Goal: Contribute content: Contribute content

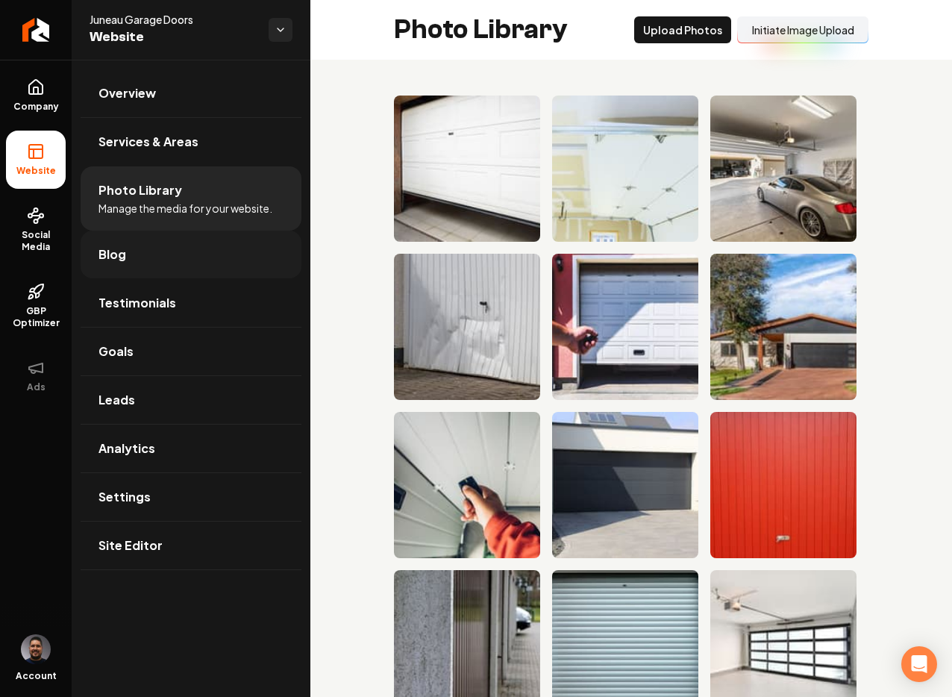
click at [131, 254] on link "Blog" at bounding box center [191, 254] width 221 height 48
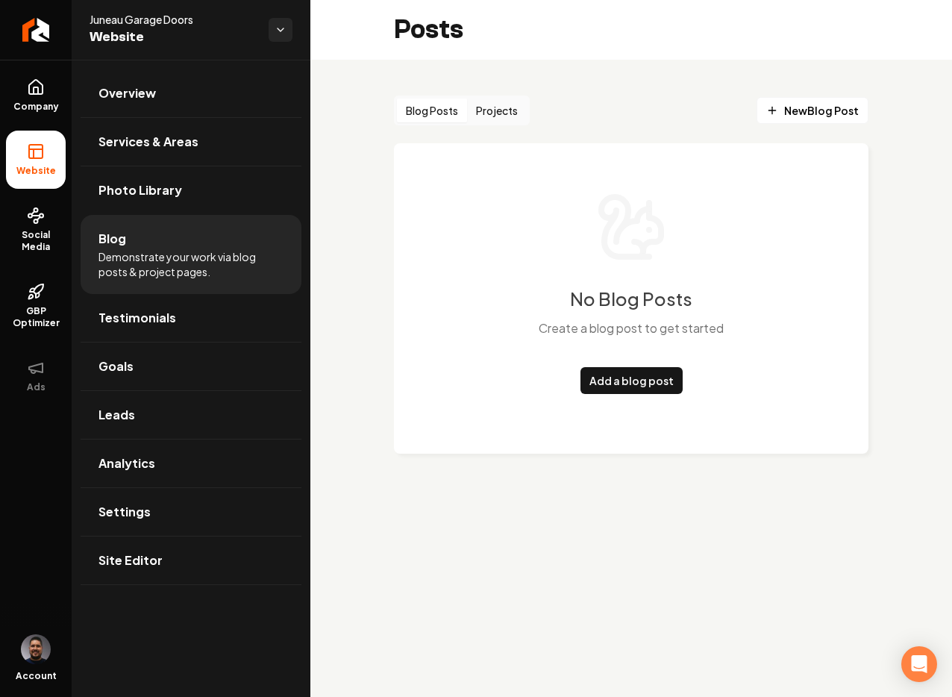
click at [490, 111] on button "Projects" at bounding box center [497, 110] width 60 height 24
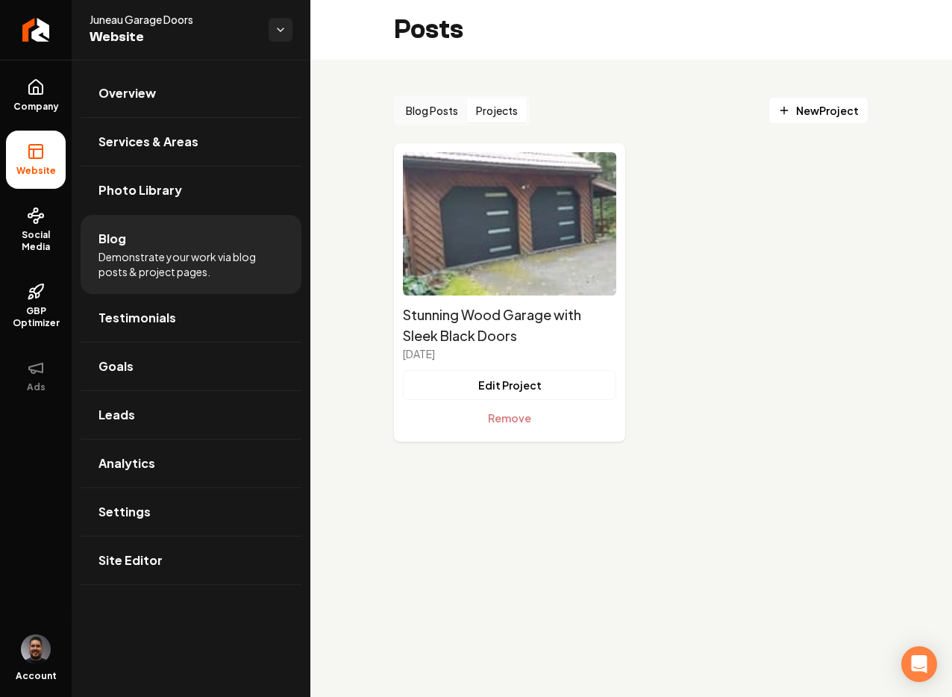
click at [410, 113] on button "Blog Posts" at bounding box center [432, 110] width 70 height 24
click at [491, 104] on button "Projects" at bounding box center [497, 110] width 60 height 24
click at [782, 106] on icon "Main content area" at bounding box center [784, 110] width 12 height 12
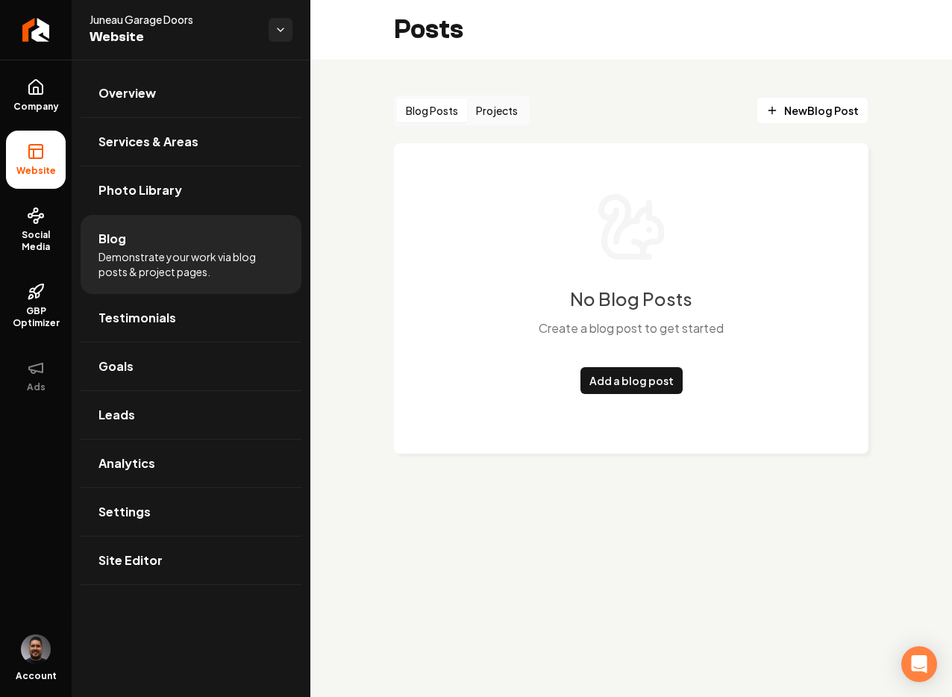
click at [438, 107] on button "Blog Posts" at bounding box center [432, 110] width 70 height 24
click at [483, 105] on button "Projects" at bounding box center [497, 110] width 60 height 24
click at [426, 113] on button "Blog Posts" at bounding box center [432, 110] width 70 height 24
click at [479, 113] on button "Projects" at bounding box center [497, 110] width 60 height 24
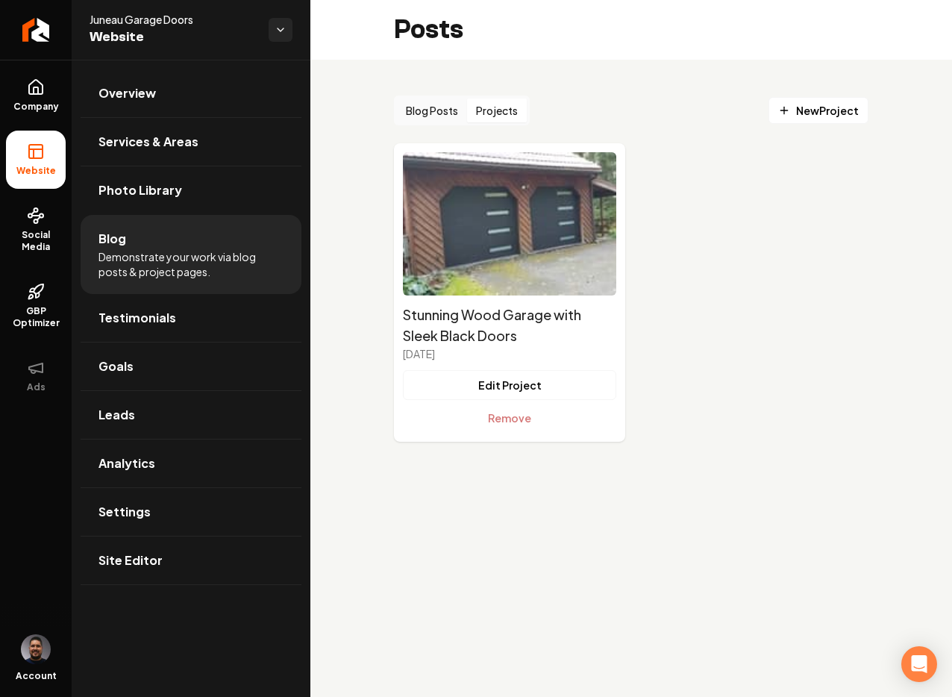
click at [445, 111] on button "Blog Posts" at bounding box center [432, 110] width 70 height 24
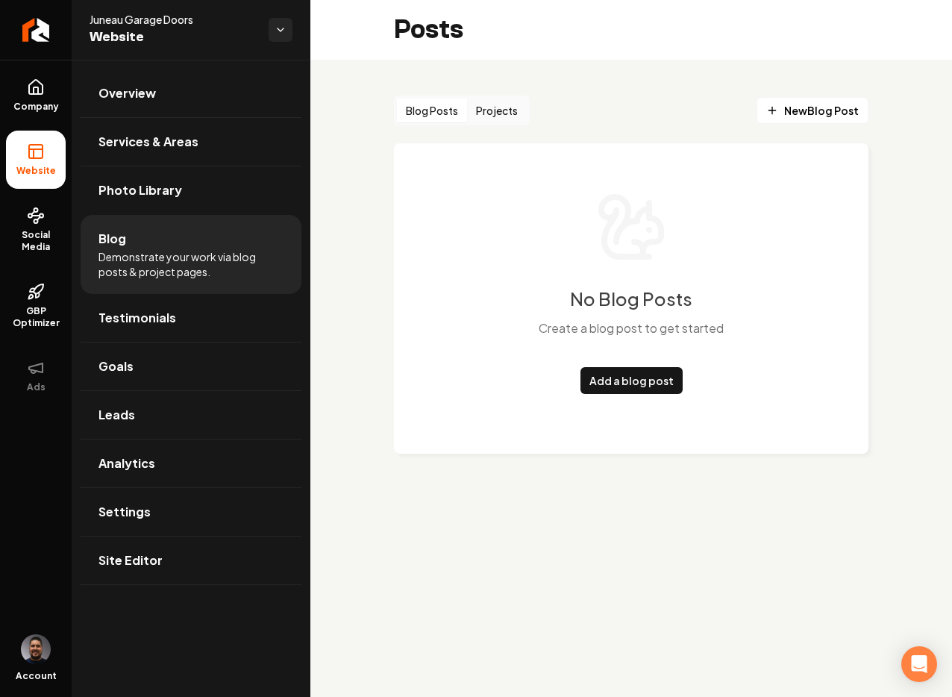
click at [523, 98] on button "Projects" at bounding box center [497, 110] width 60 height 24
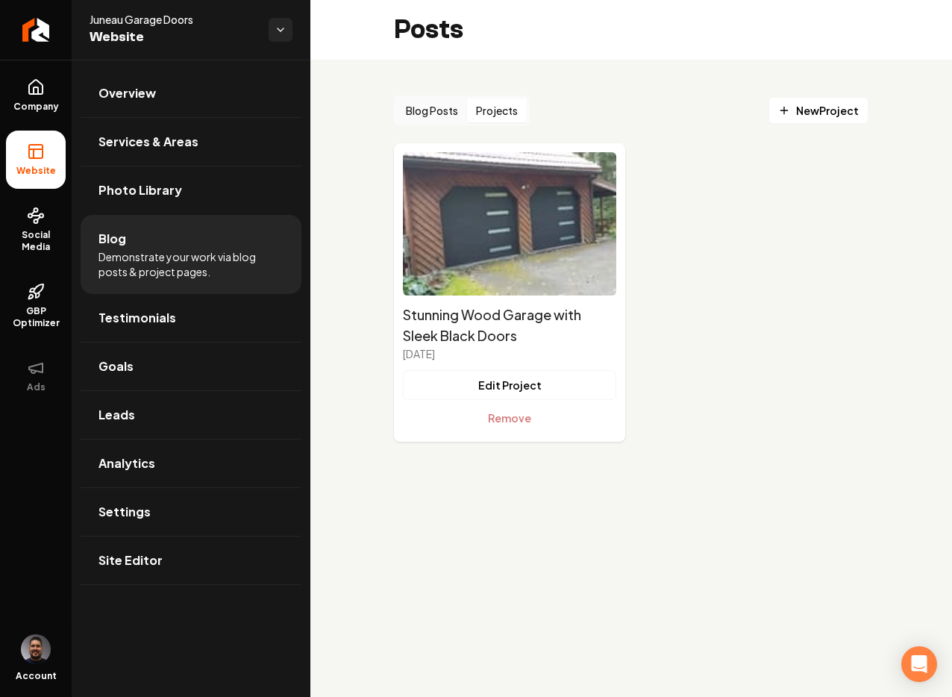
click at [436, 108] on button "Blog Posts" at bounding box center [432, 110] width 70 height 24
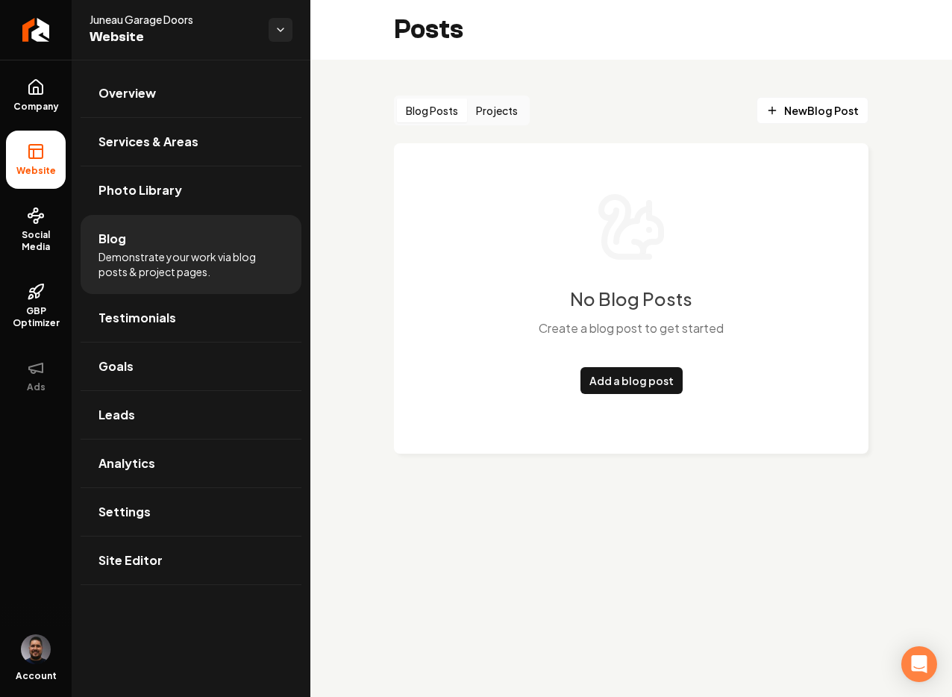
click at [496, 114] on button "Projects" at bounding box center [497, 110] width 60 height 24
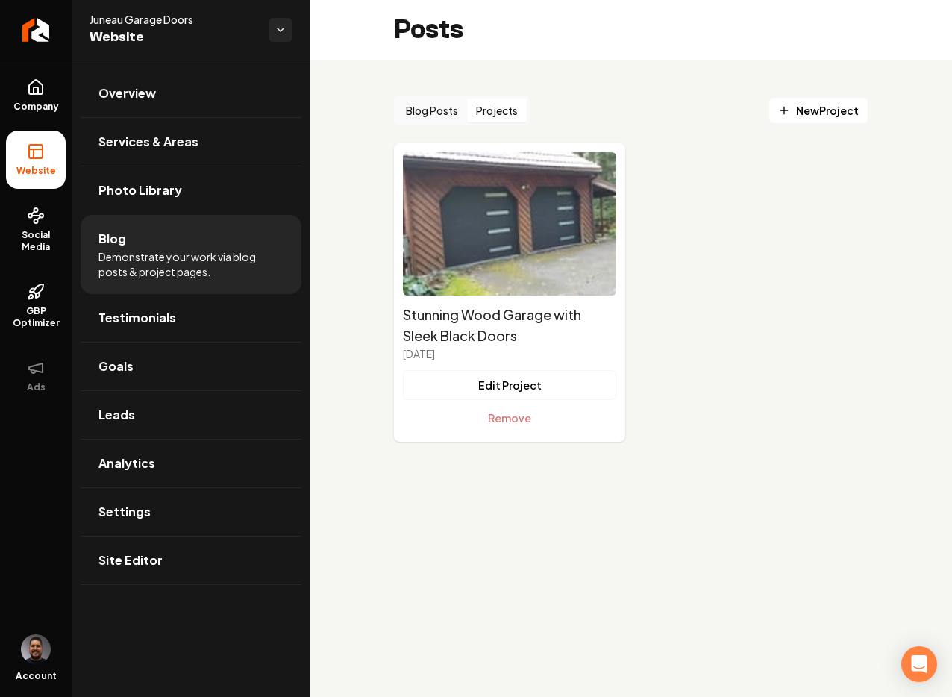
click at [435, 112] on button "Blog Posts" at bounding box center [432, 110] width 70 height 24
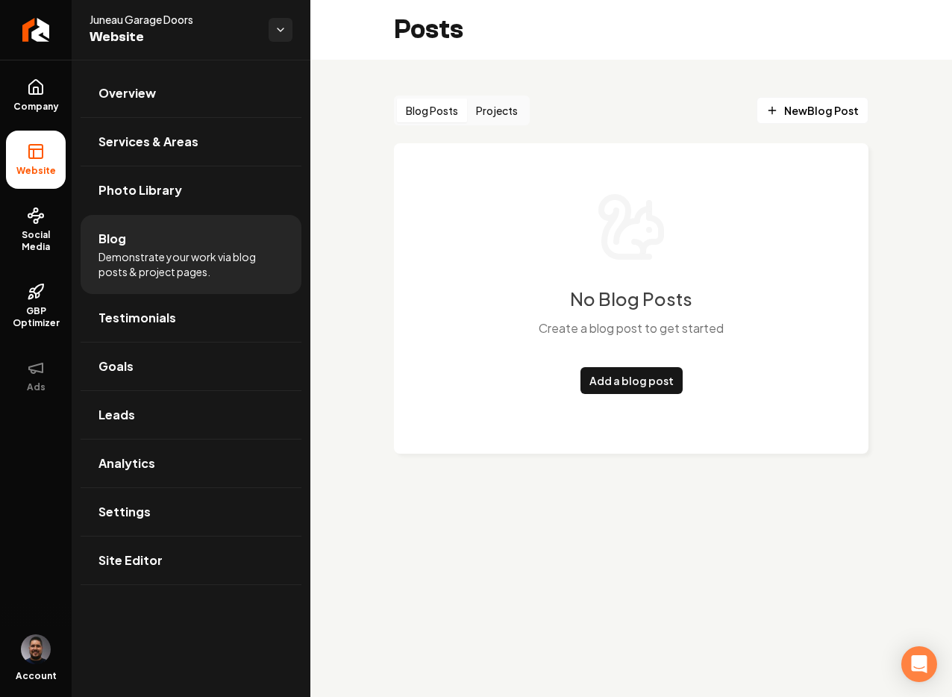
click at [487, 112] on button "Projects" at bounding box center [497, 110] width 60 height 24
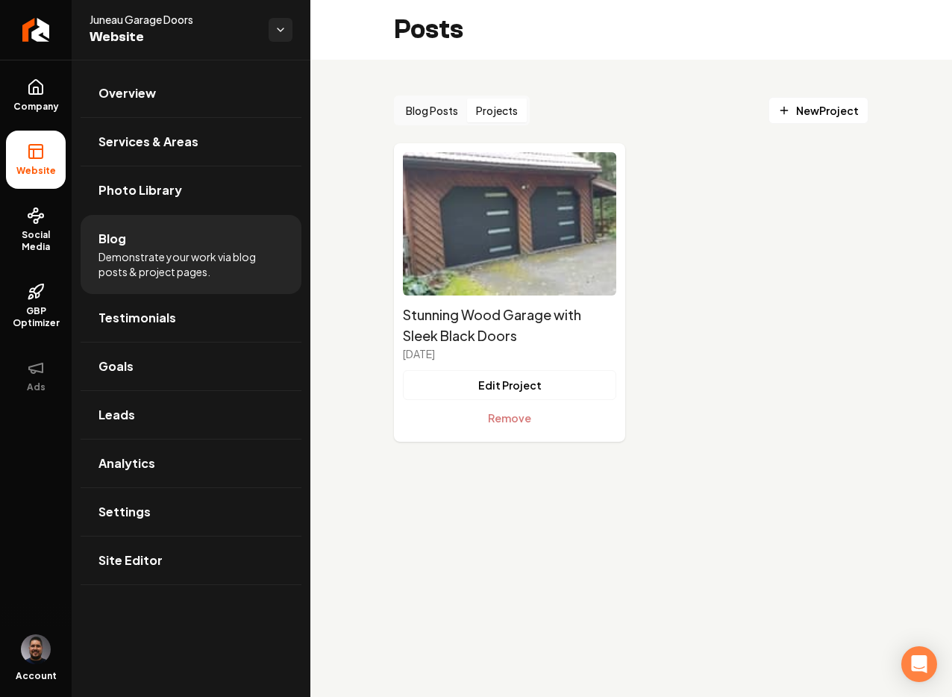
click at [439, 114] on button "Blog Posts" at bounding box center [432, 110] width 70 height 24
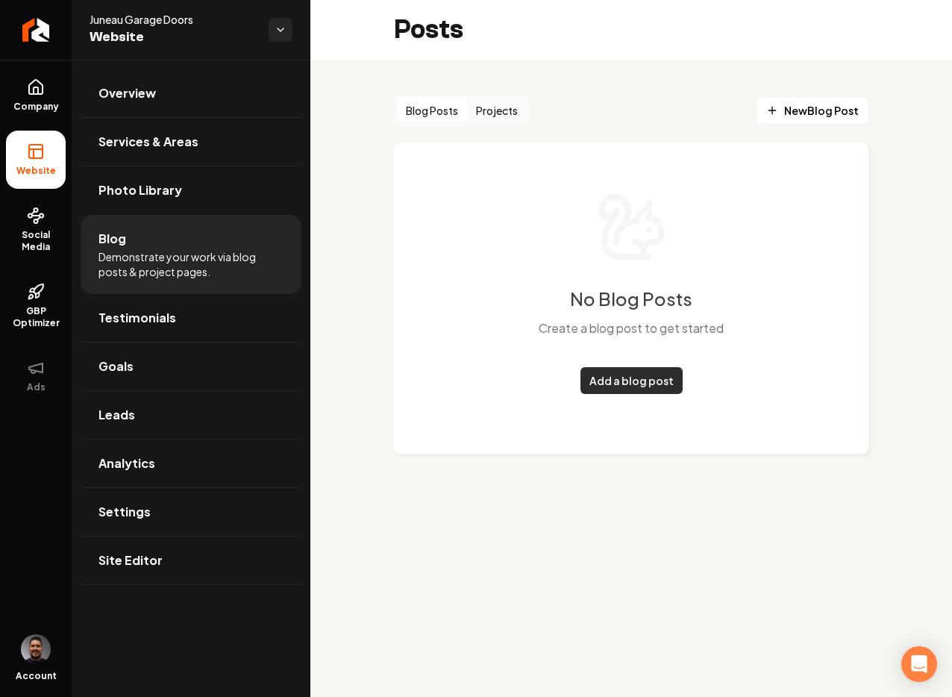
click at [630, 383] on link "Add a blog post" at bounding box center [631, 380] width 102 height 27
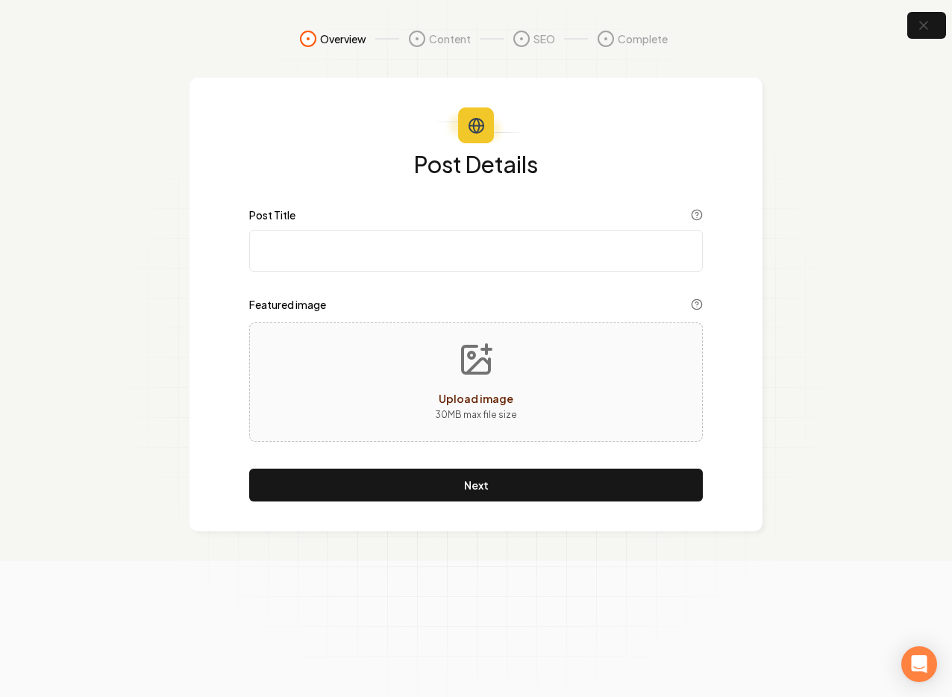
click at [311, 251] on input "Post Title" at bounding box center [475, 251] width 453 height 42
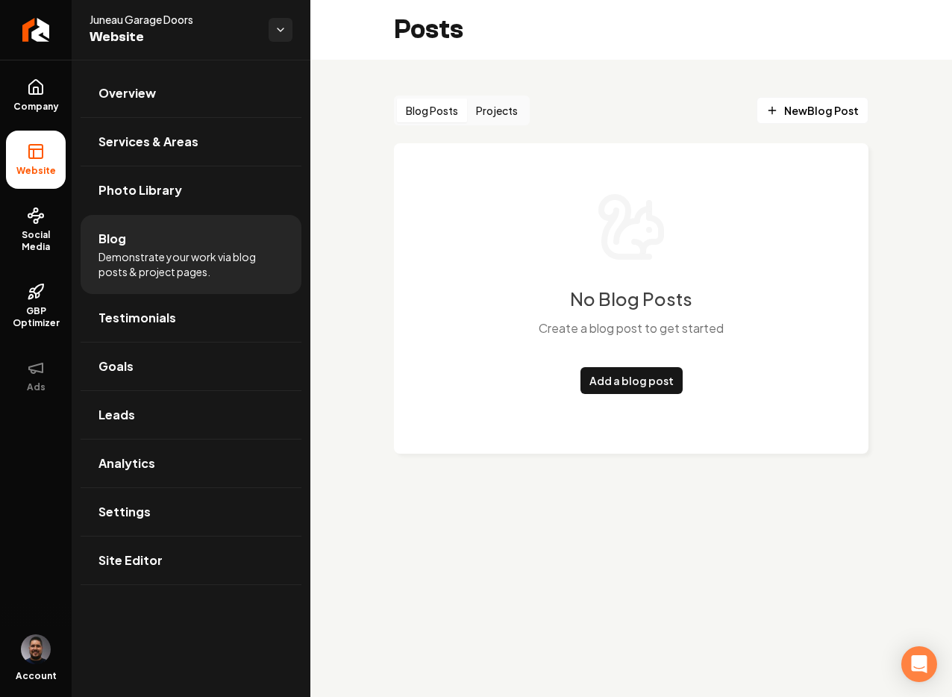
click at [383, 312] on div "Blog Posts Projects New Blog Post No Blog Posts Create a blog post to get start…" at bounding box center [630, 286] width 641 height 453
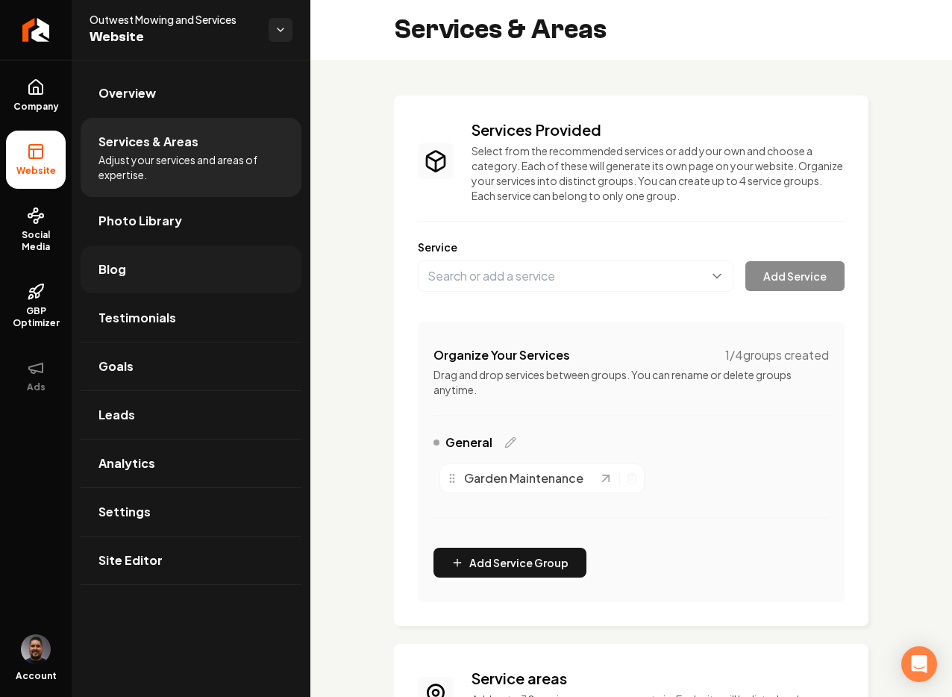
click at [132, 264] on link "Blog" at bounding box center [191, 269] width 221 height 48
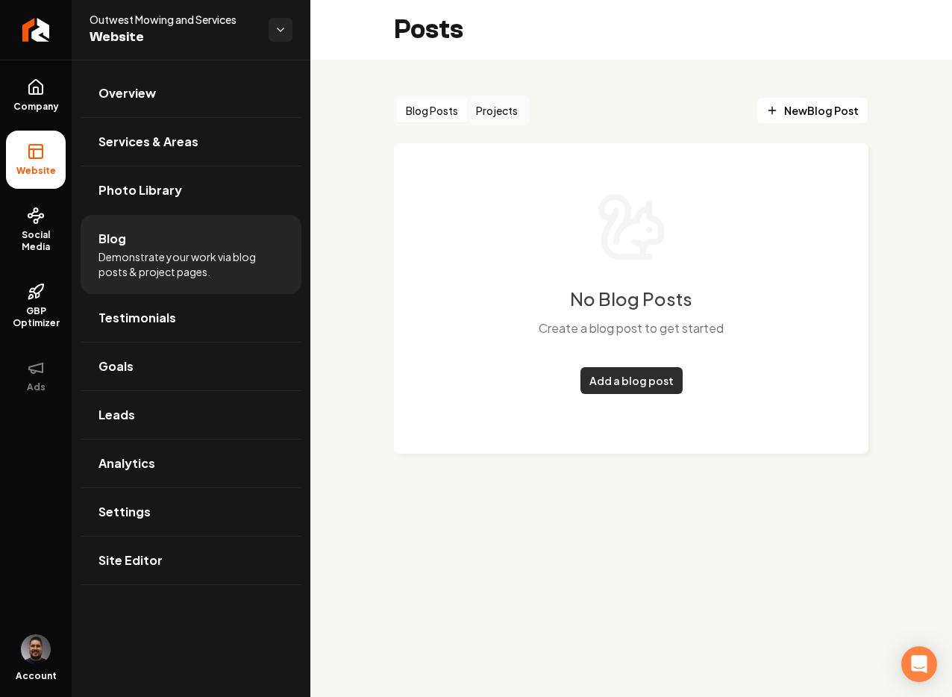
click at [629, 374] on link "Add a blog post" at bounding box center [631, 380] width 102 height 27
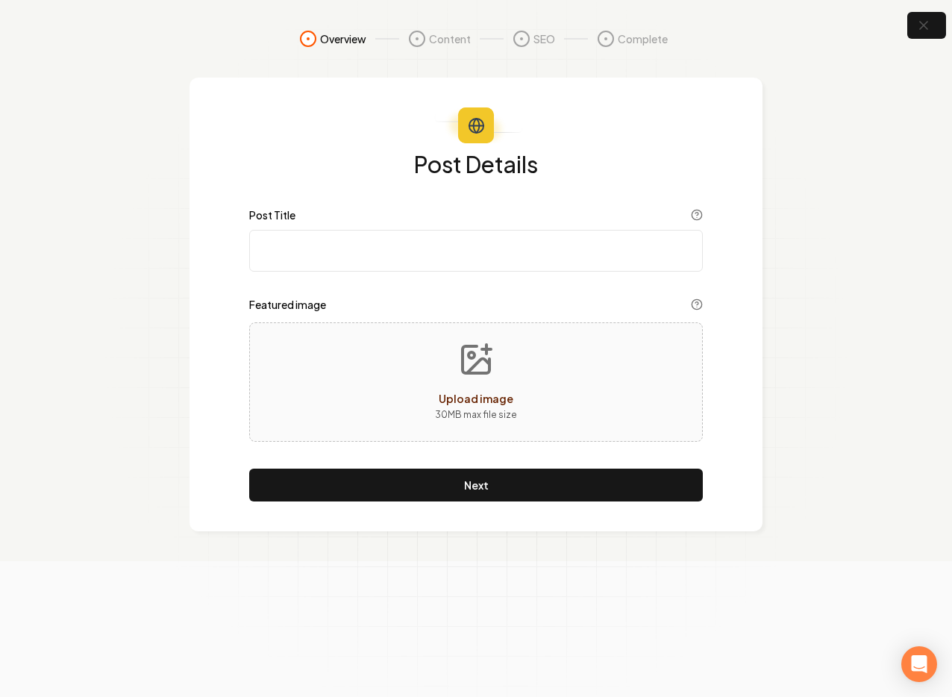
click at [421, 416] on div "Upload image 30 MB max file size" at bounding box center [475, 381] width 453 height 119
click at [358, 268] on input "Post Title" at bounding box center [475, 251] width 453 height 42
click at [418, 40] on icon at bounding box center [417, 39] width 18 height 18
click at [395, 258] on input "Post Title" at bounding box center [475, 251] width 453 height 42
click at [195, 57] on nav "Overview Content SEO Complete" at bounding box center [476, 54] width 916 height 48
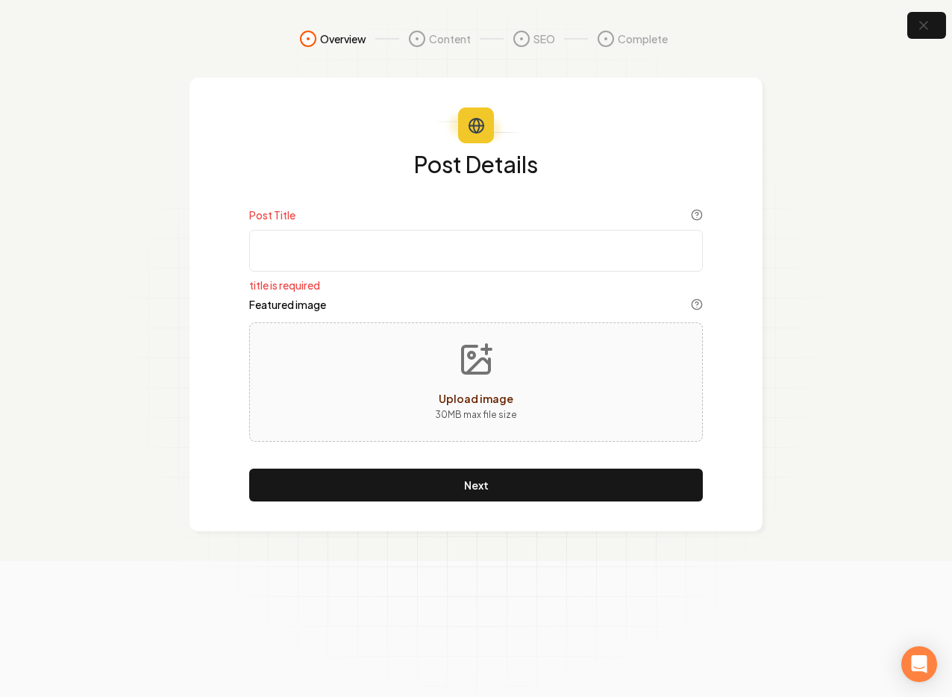
click at [349, 270] on input "Post Title" at bounding box center [475, 251] width 453 height 42
click at [313, 261] on input "Post Title" at bounding box center [475, 251] width 453 height 42
type input "Texan Landscaping"
click at [447, 399] on span "Upload image" at bounding box center [476, 398] width 75 height 13
type input "**********"
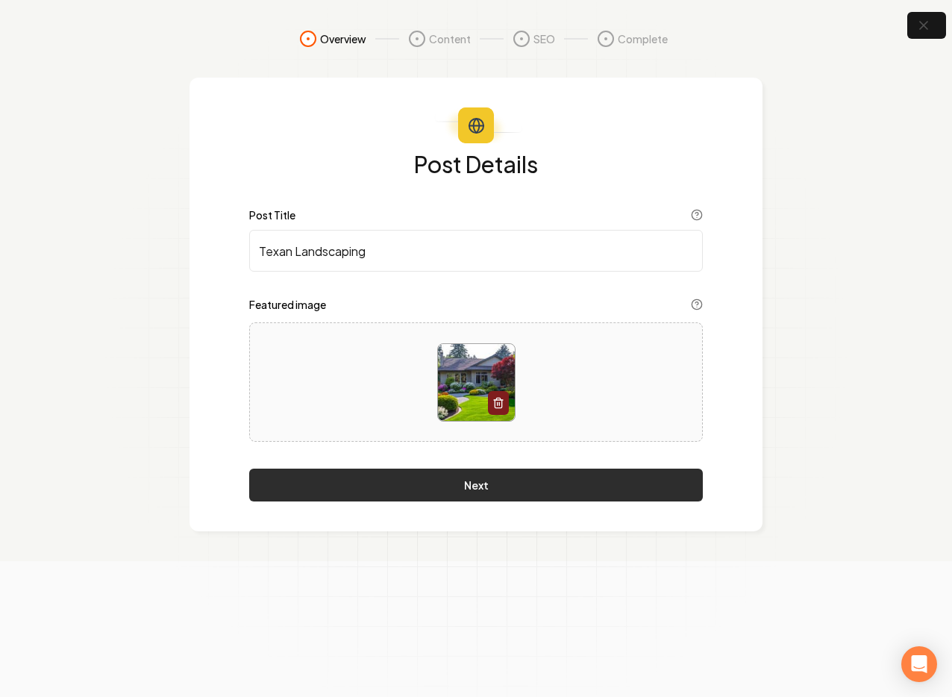
click at [493, 491] on button "Next" at bounding box center [475, 484] width 453 height 33
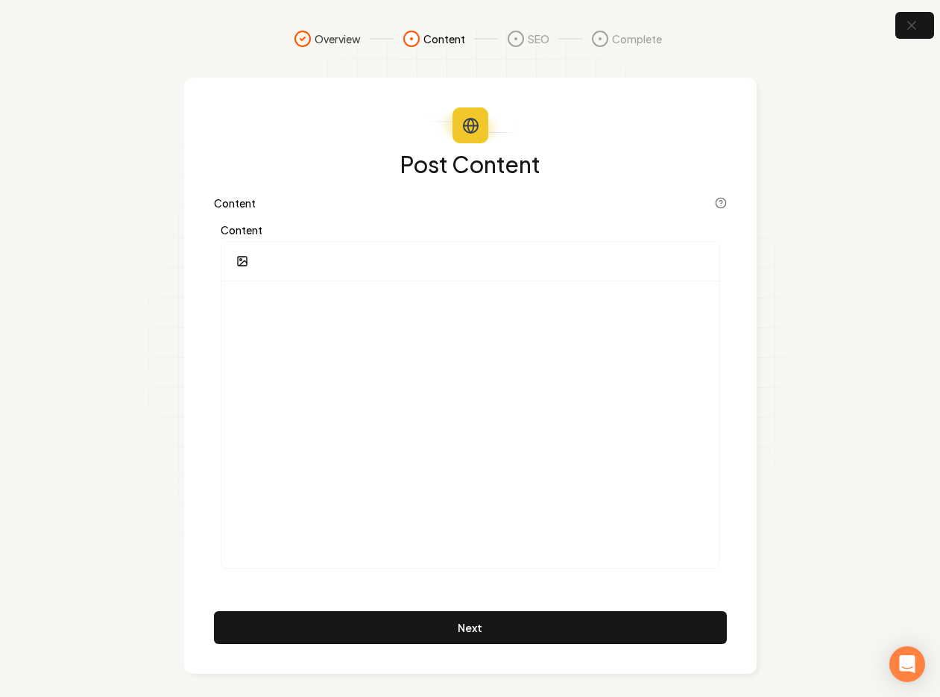
click at [302, 254] on div at bounding box center [470, 262] width 498 height 40
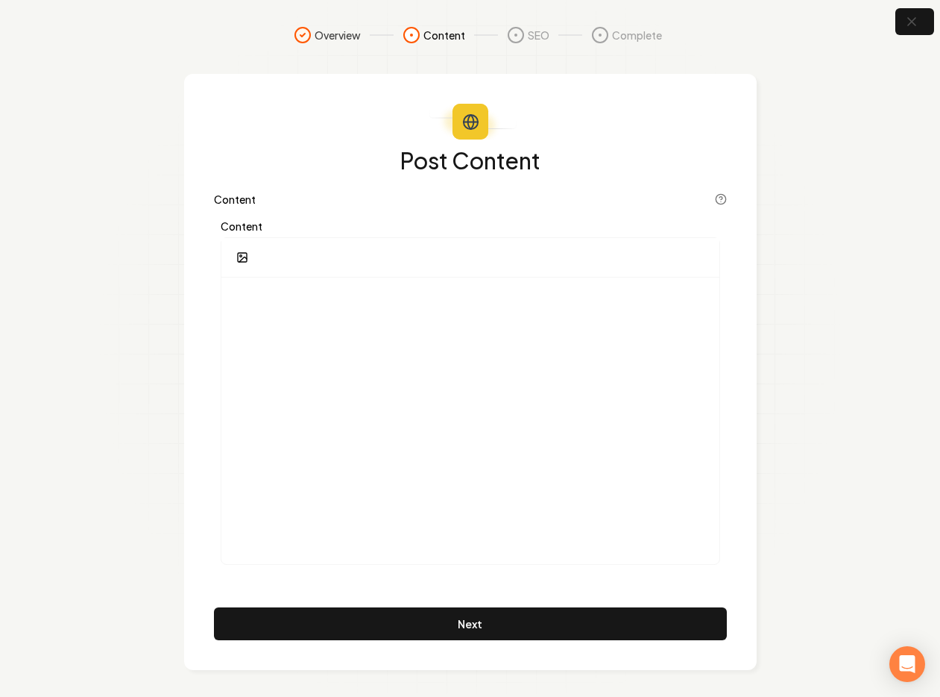
scroll to position [7, 0]
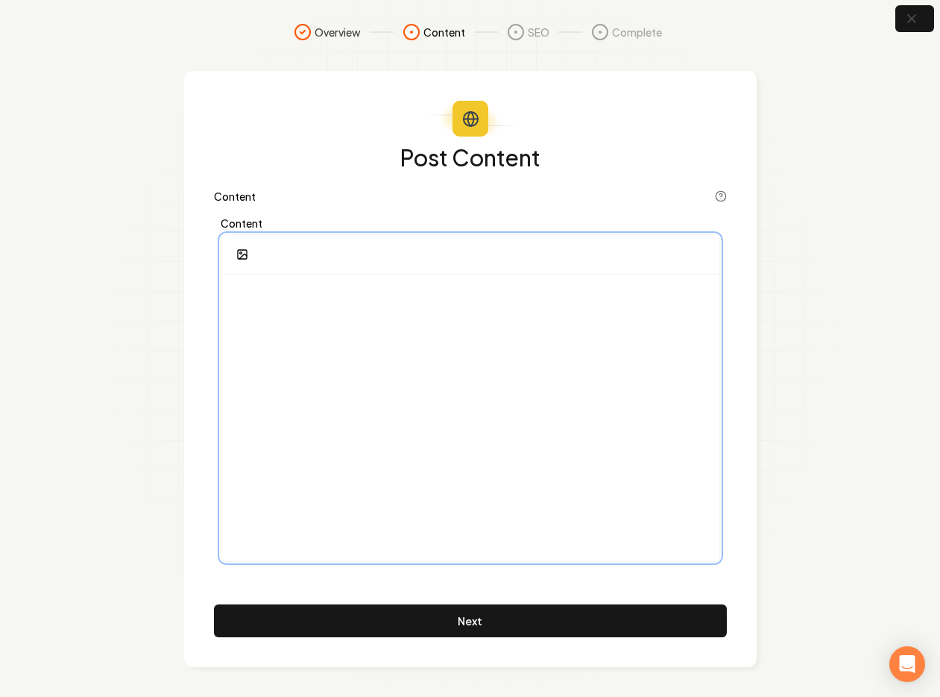
click at [298, 338] on div at bounding box center [470, 417] width 498 height 286
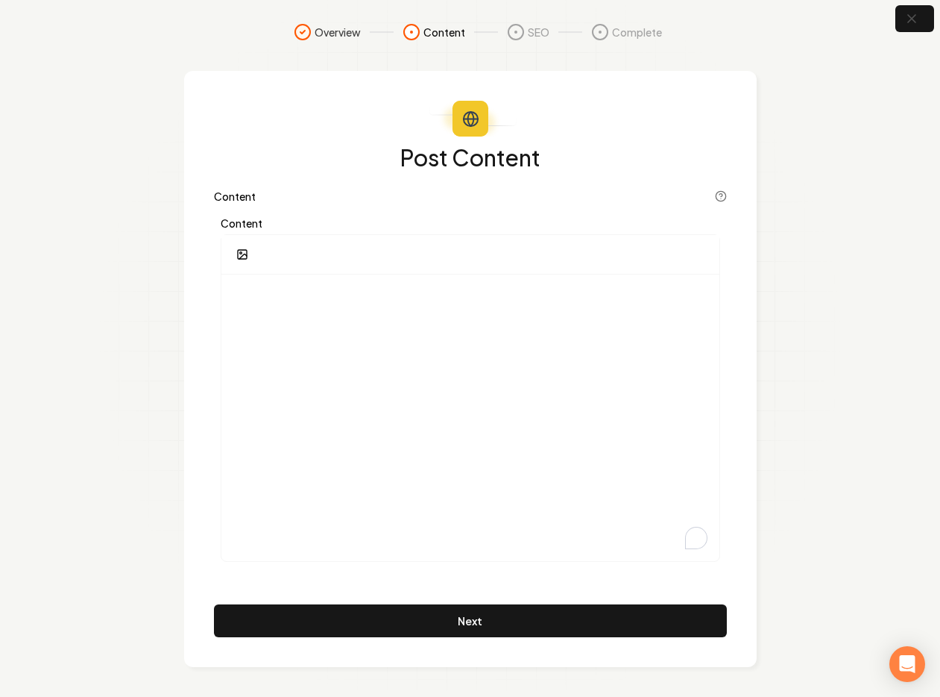
click at [262, 248] on div at bounding box center [470, 255] width 498 height 40
click at [319, 228] on div "Content" at bounding box center [470, 389] width 513 height 357
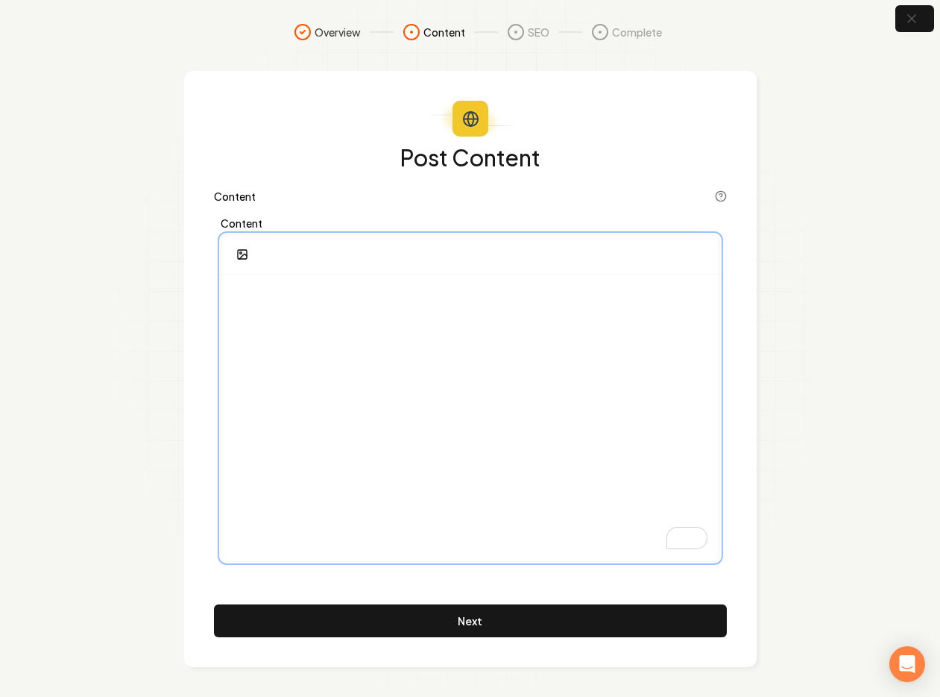
click at [282, 407] on div "To enrich screen reader interactions, please activate Accessibility in Grammarl…" at bounding box center [470, 417] width 498 height 286
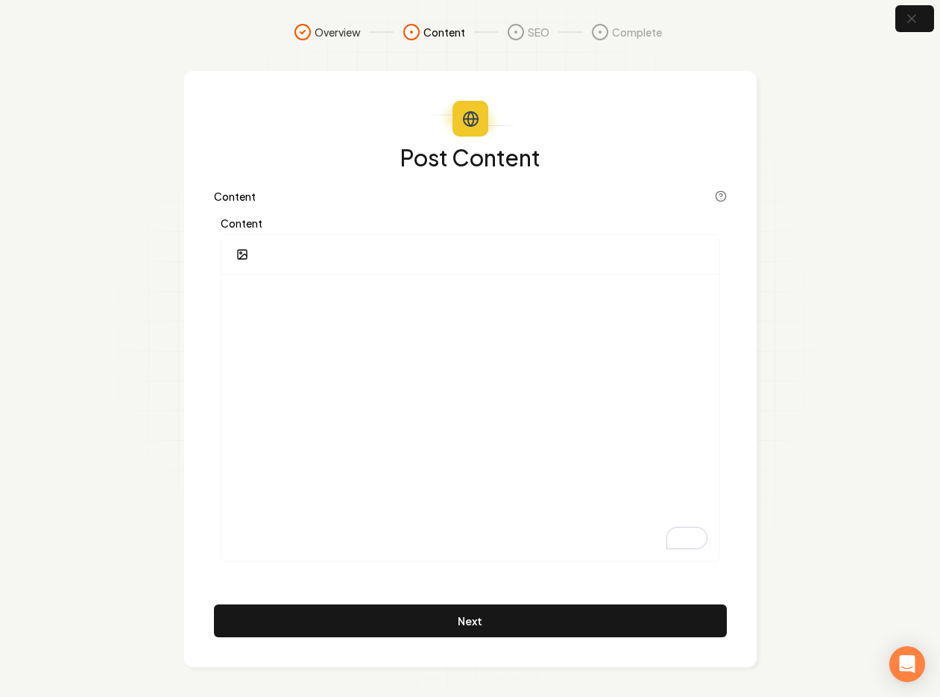
click at [522, 25] on icon at bounding box center [516, 32] width 18 height 18
click at [489, 232] on div "Content" at bounding box center [470, 389] width 513 height 357
click at [459, 268] on div at bounding box center [470, 255] width 498 height 40
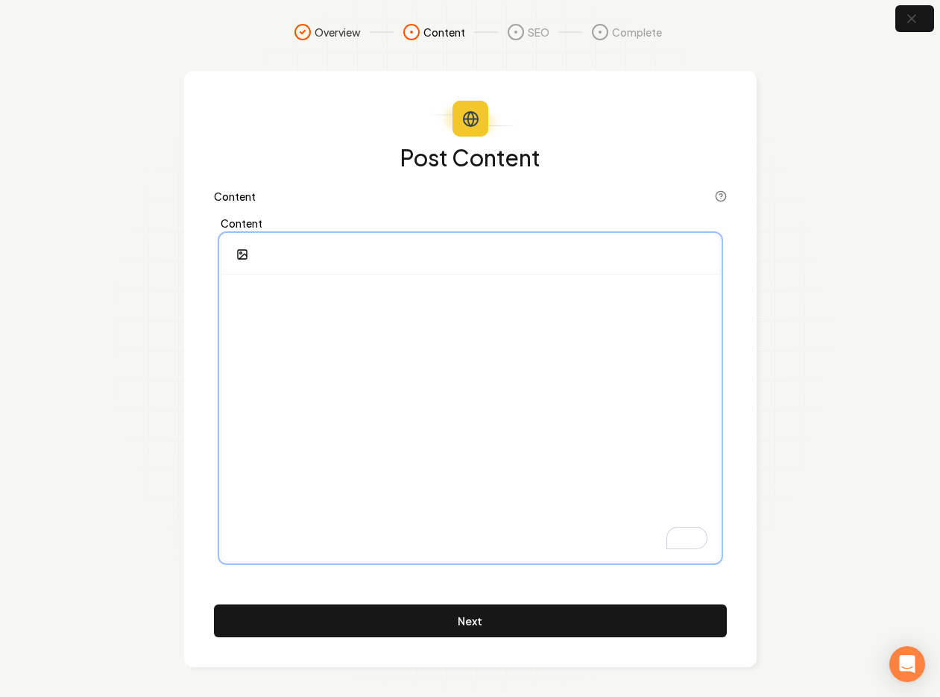
click at [365, 295] on p "To enrich screen reader interactions, please activate Accessibility in Grammarl…" at bounding box center [470, 296] width 474 height 21
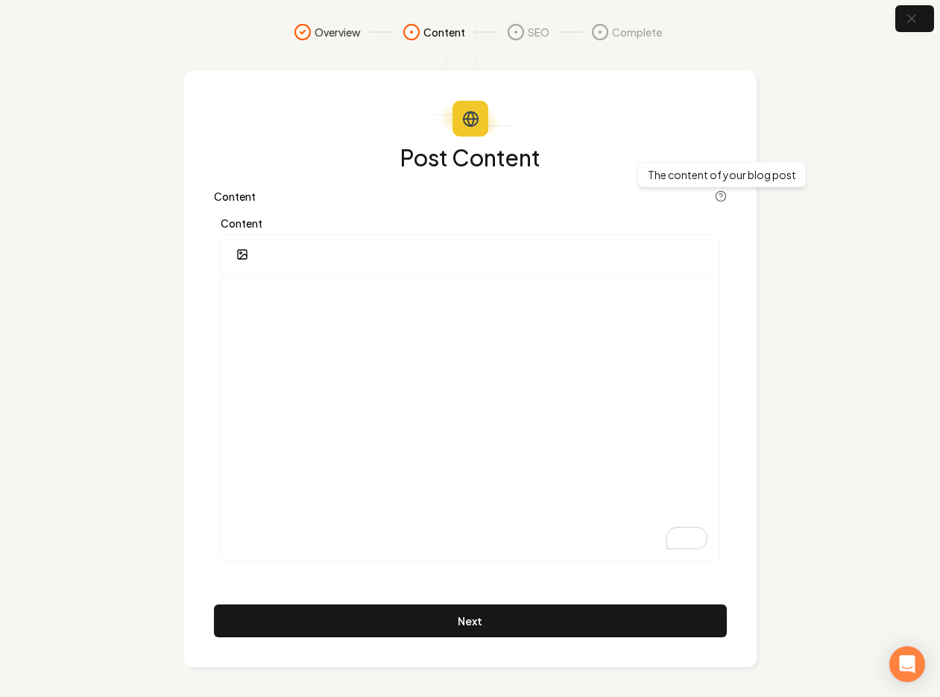
click at [717, 199] on icon at bounding box center [721, 196] width 12 height 12
click at [723, 198] on icon at bounding box center [721, 196] width 12 height 12
click at [721, 195] on icon at bounding box center [721, 195] width 3 height 3
click at [275, 176] on div "Post Content Content Content Next" at bounding box center [470, 390] width 513 height 491
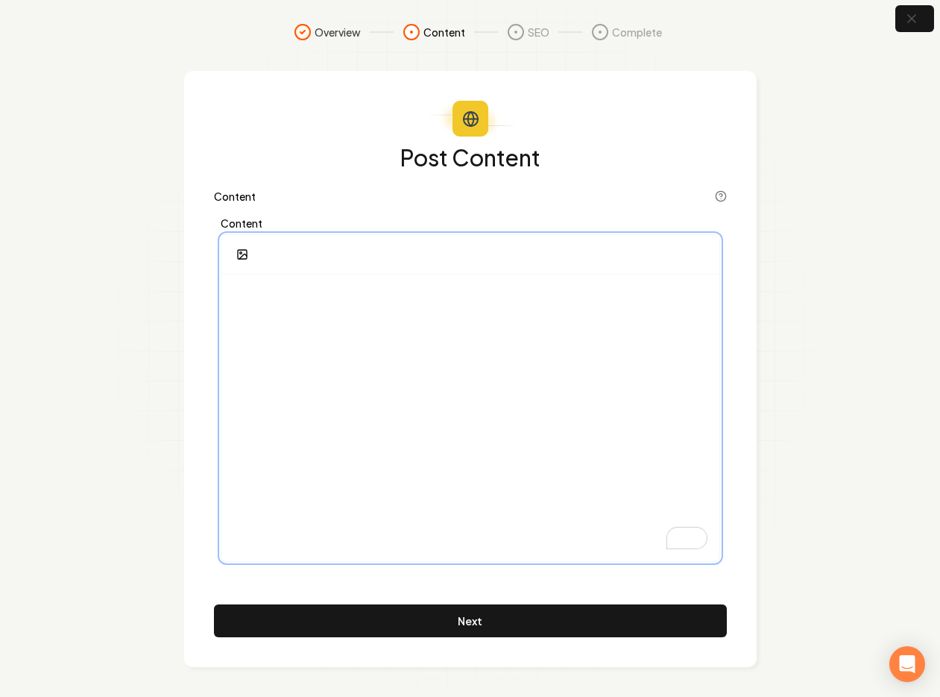
click at [308, 351] on div "To enrich screen reader interactions, please activate Accessibility in Grammarl…" at bounding box center [470, 417] width 498 height 286
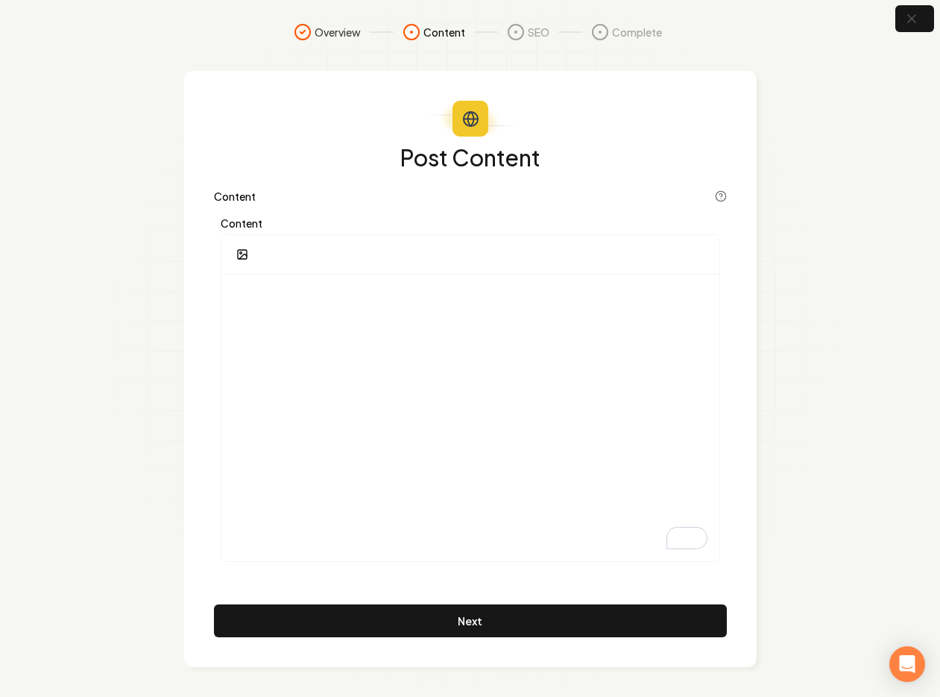
click at [519, 26] on icon at bounding box center [516, 32] width 18 height 18
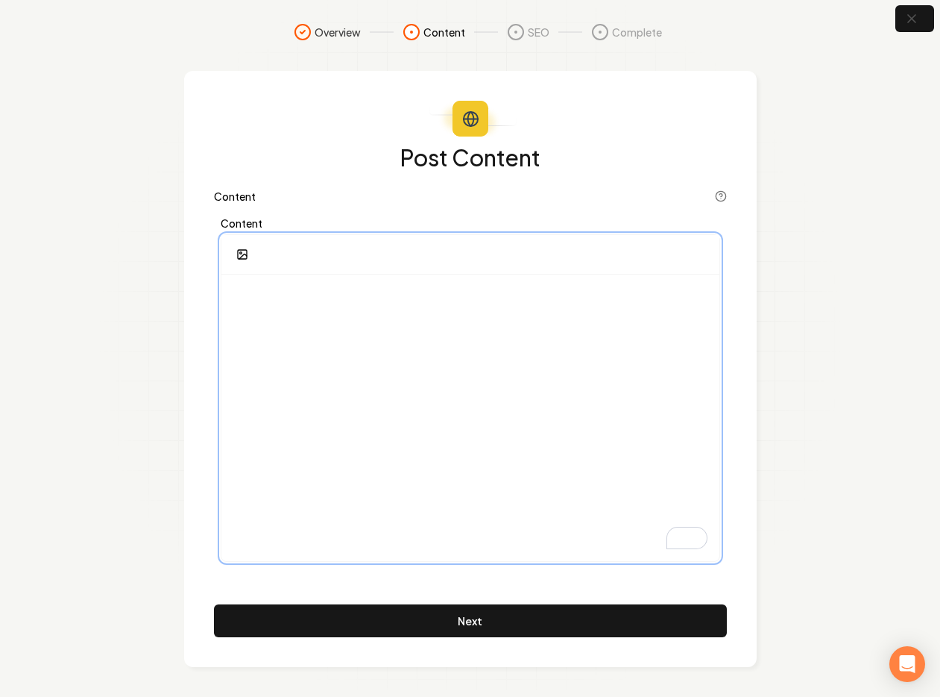
click at [285, 322] on div "To enrich screen reader interactions, please activate Accessibility in Grammarl…" at bounding box center [470, 417] width 498 height 286
click at [258, 305] on p "To enrich screen reader interactions, please activate Accessibility in Grammarl…" at bounding box center [470, 296] width 474 height 21
click at [251, 305] on p "To enrich screen reader interactions, please activate Accessibility in Grammarl…" at bounding box center [470, 296] width 474 height 21
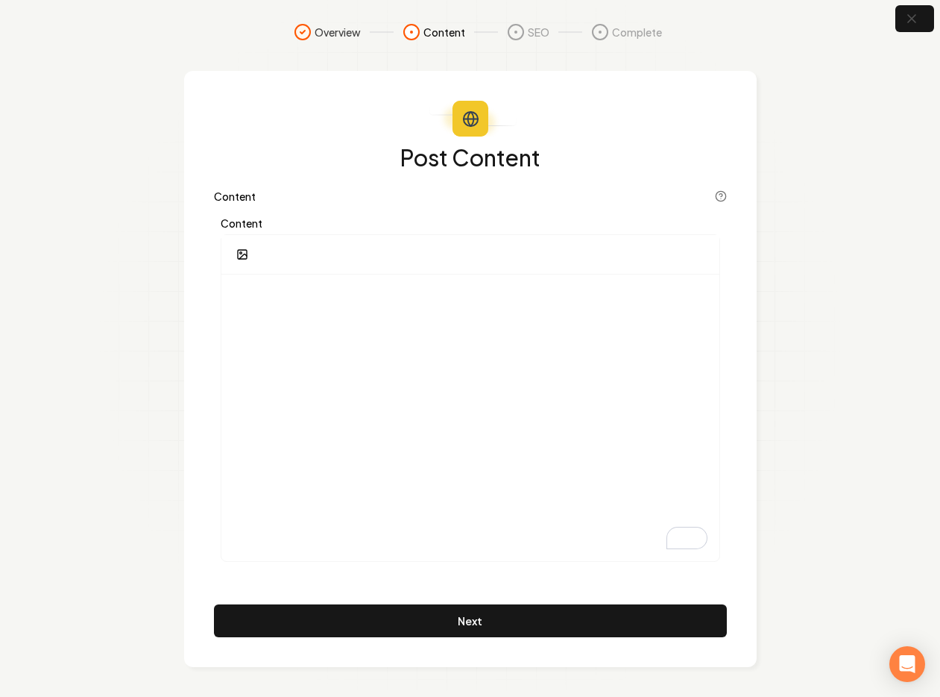
click at [286, 185] on div "Post Content Content Content Next" at bounding box center [470, 390] width 513 height 491
click at [693, 187] on div "Post Content Content Content Next" at bounding box center [470, 390] width 513 height 491
drag, startPoint x: 381, startPoint y: 202, endPoint x: 308, endPoint y: 194, distance: 73.5
click at [380, 202] on div "Content" at bounding box center [470, 197] width 513 height 15
click at [305, 194] on div "Content" at bounding box center [470, 197] width 513 height 15
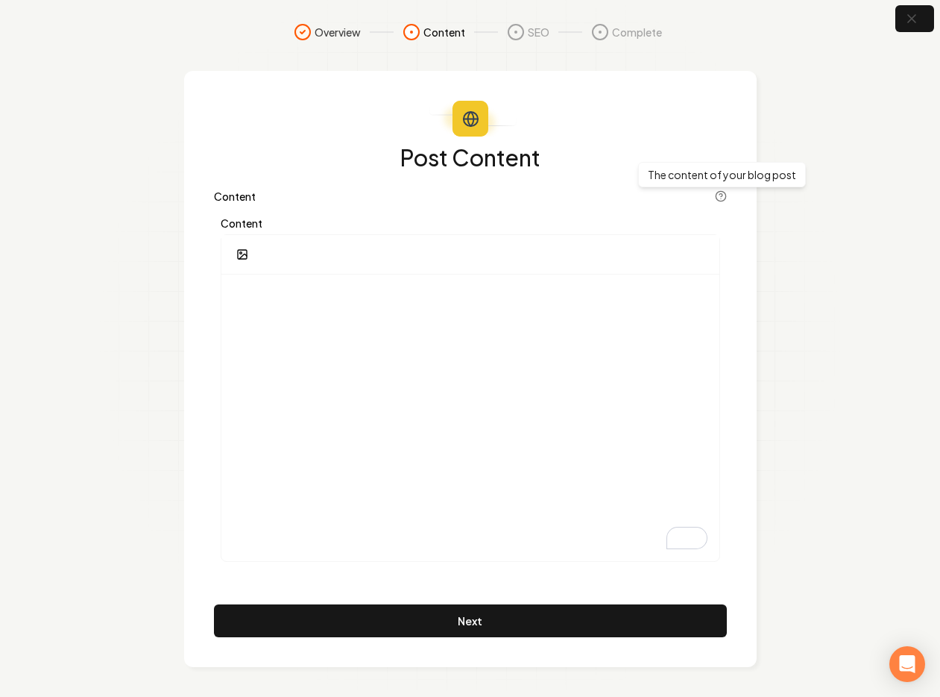
click at [723, 196] on icon at bounding box center [721, 196] width 12 height 12
click at [717, 194] on icon at bounding box center [721, 196] width 12 height 12
click at [396, 251] on div at bounding box center [470, 255] width 498 height 40
click at [286, 267] on div at bounding box center [470, 255] width 498 height 40
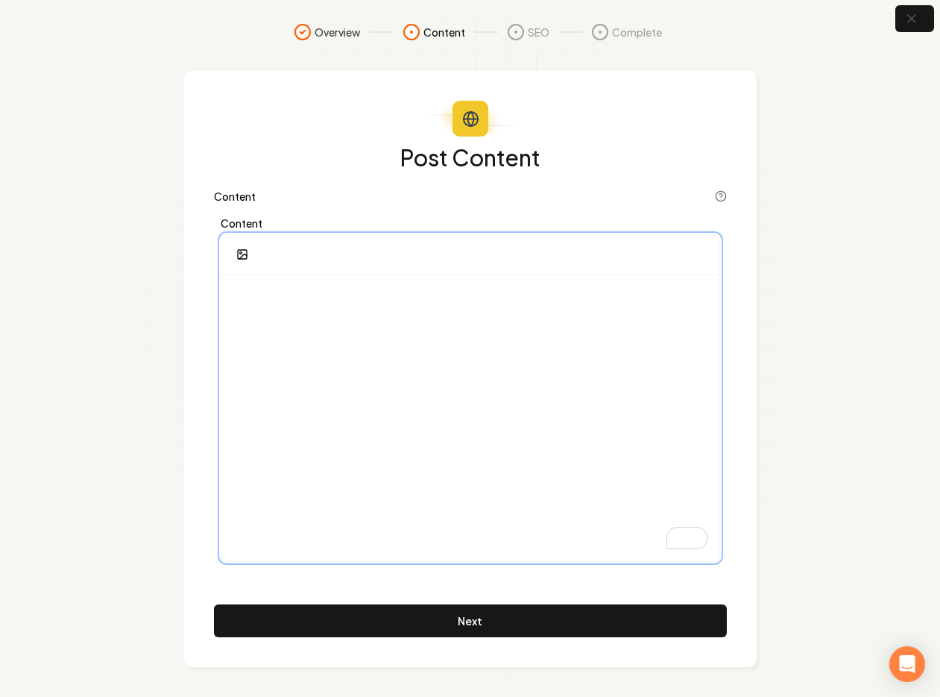
click at [289, 286] on p "To enrich screen reader interactions, please activate Accessibility in Grammarl…" at bounding box center [470, 296] width 474 height 21
click at [271, 330] on div "To enrich screen reader interactions, please activate Accessibility in Grammarl…" at bounding box center [470, 417] width 498 height 286
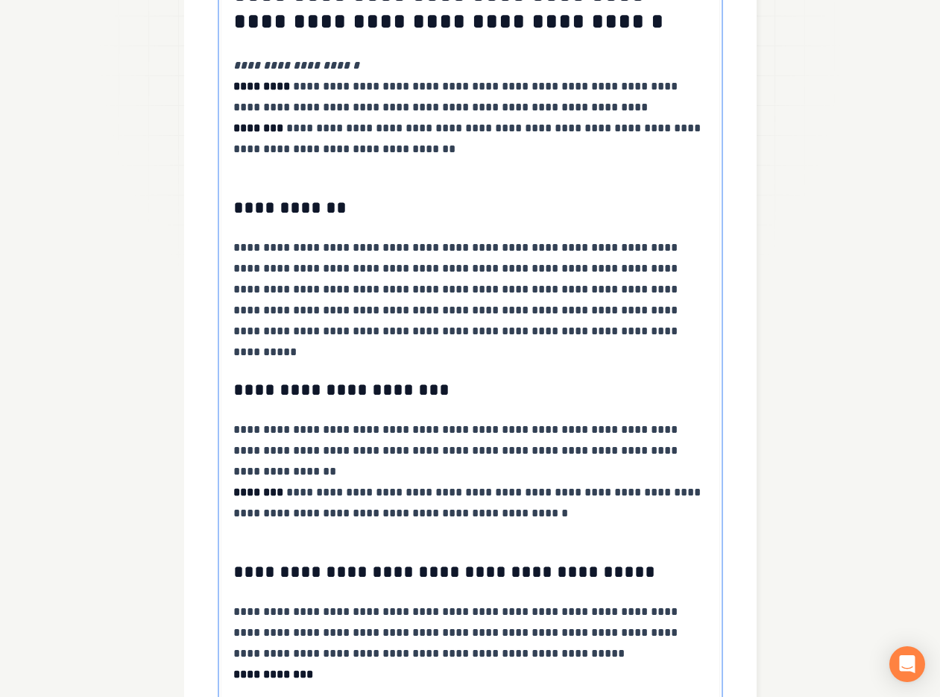
scroll to position [85, 0]
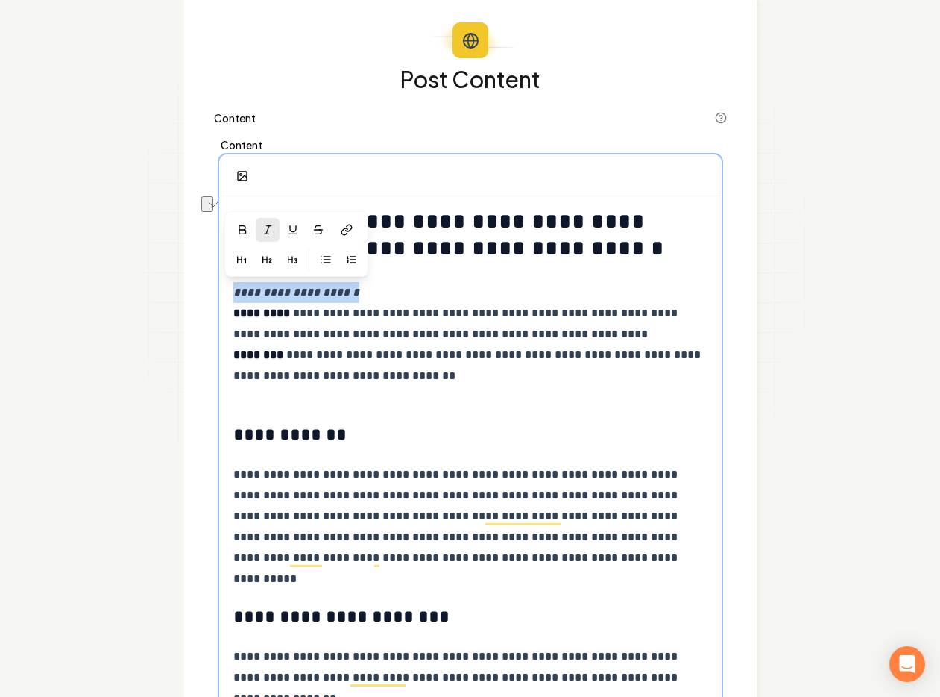
drag, startPoint x: 383, startPoint y: 286, endPoint x: 217, endPoint y: 301, distance: 167.0
click at [217, 301] on div "**********" at bounding box center [470, 606] width 513 height 947
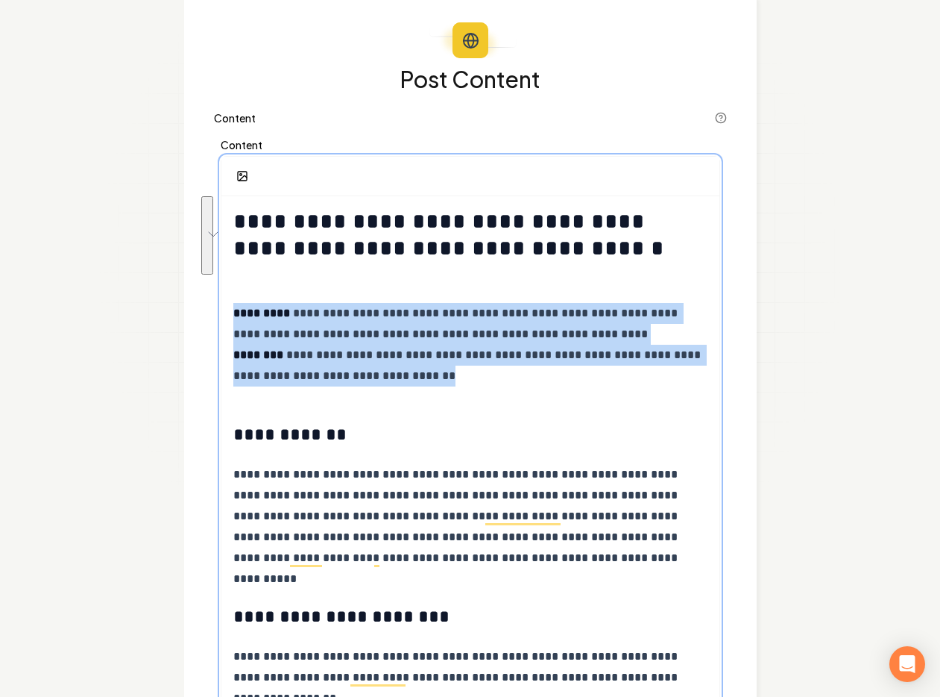
drag, startPoint x: 436, startPoint y: 376, endPoint x: 221, endPoint y: 312, distance: 224.1
click at [219, 312] on div "**********" at bounding box center [470, 586] width 573 height 1186
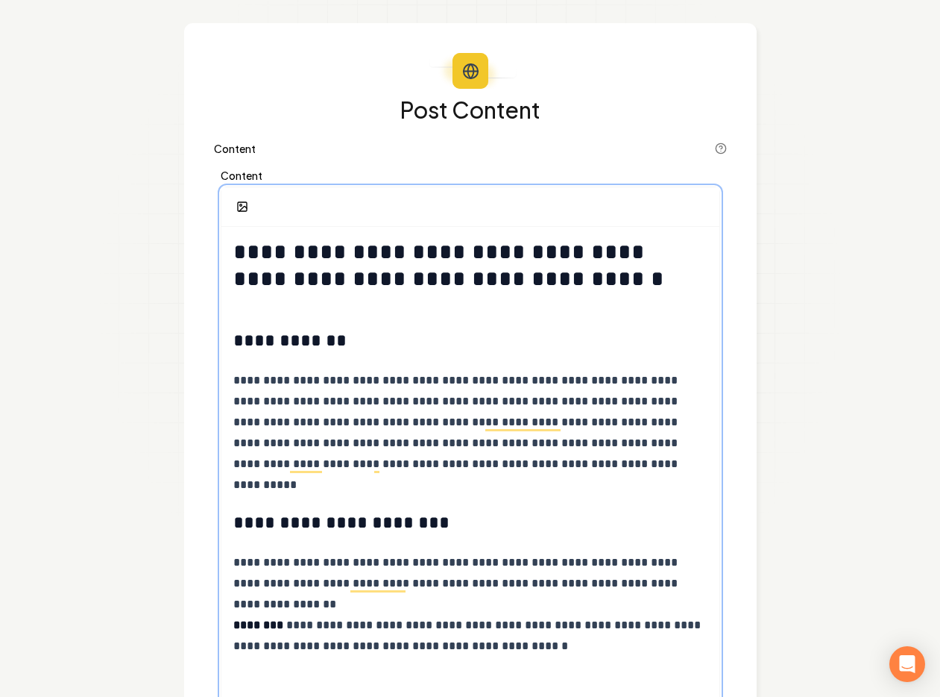
scroll to position [0, 0]
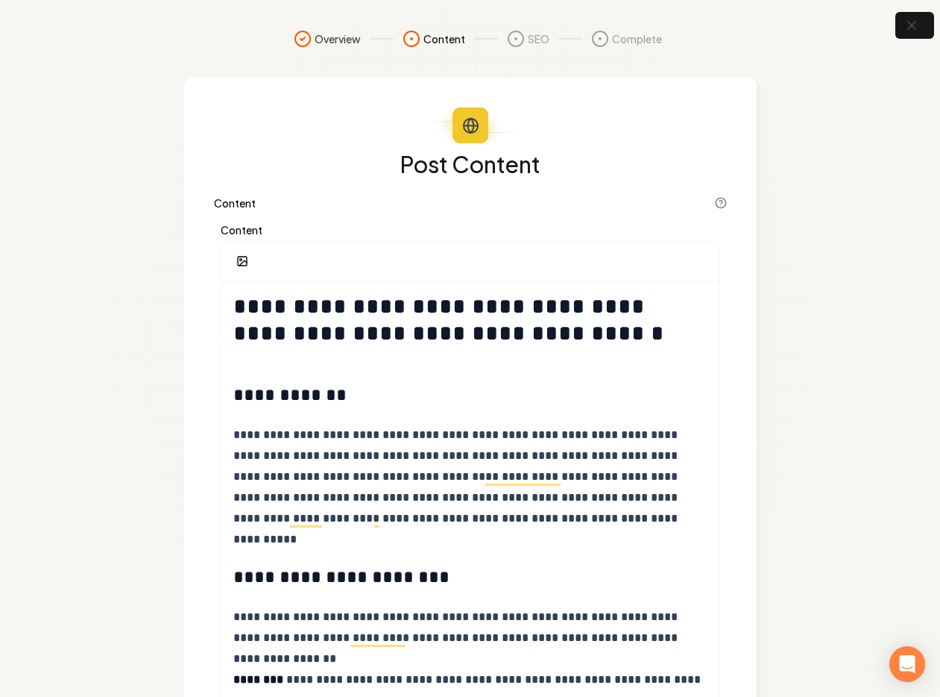
click at [823, 109] on section "**********" at bounding box center [470, 584] width 940 height 1169
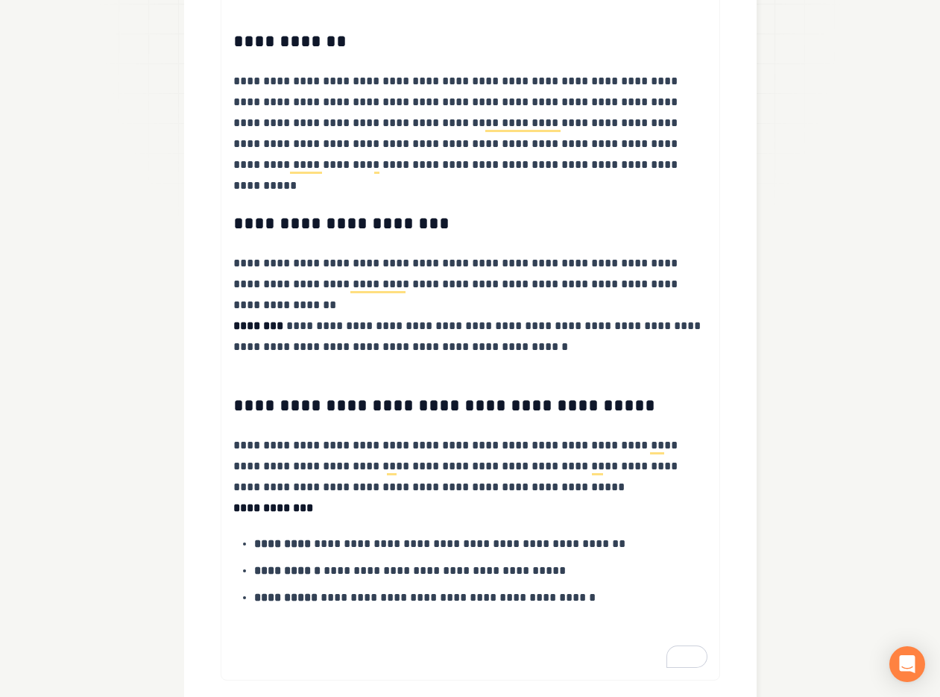
scroll to position [472, 0]
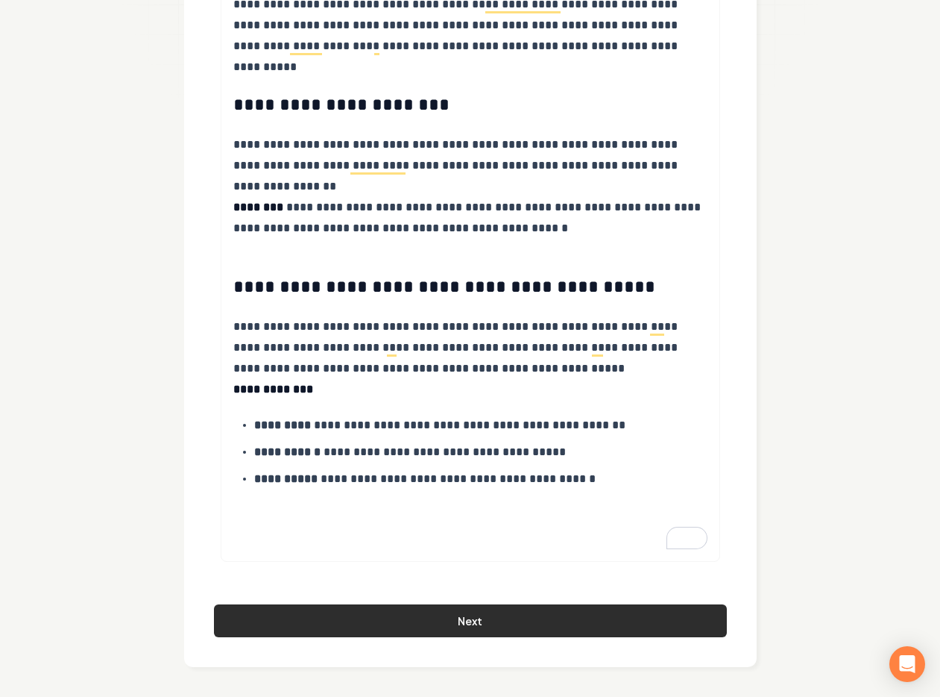
click at [428, 620] on button "Next" at bounding box center [470, 620] width 513 height 33
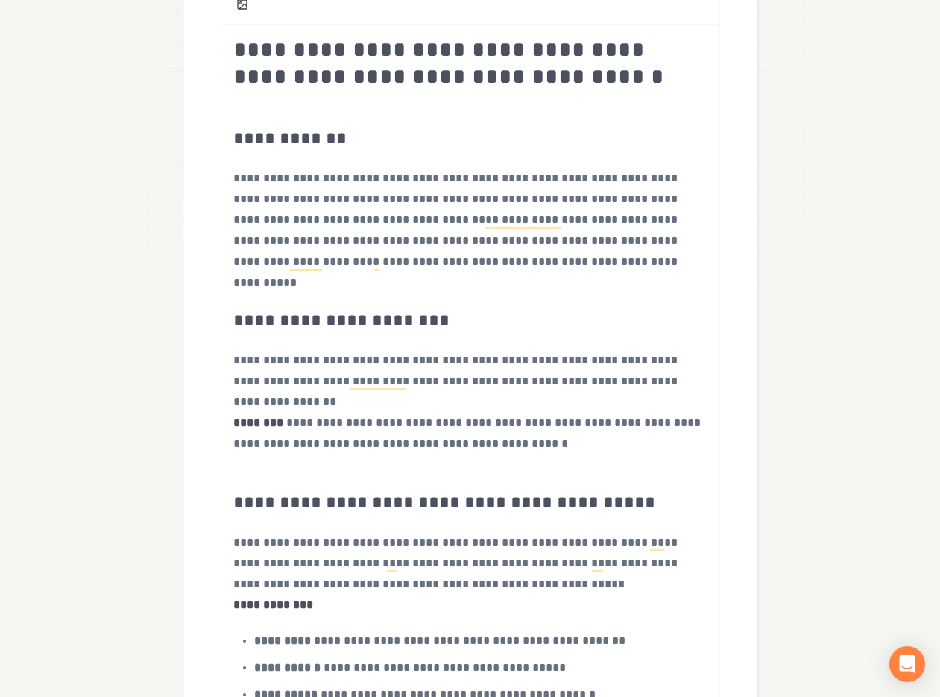
scroll to position [0, 0]
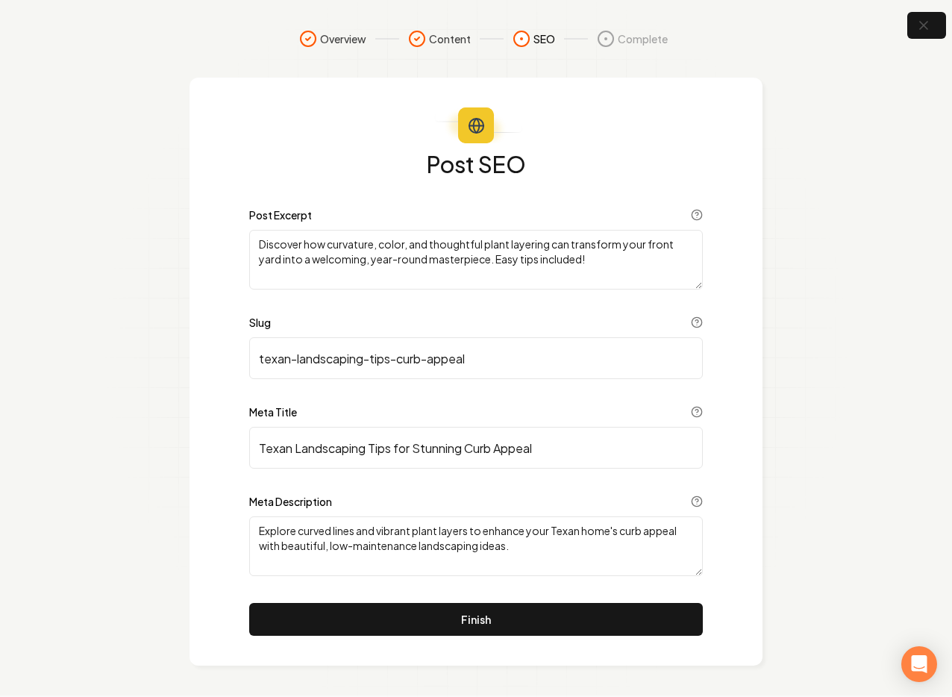
click at [875, 191] on section "Overview Content SEO Complete Post SEO Post Excerpt Discover how curvature, col…" at bounding box center [476, 347] width 952 height 695
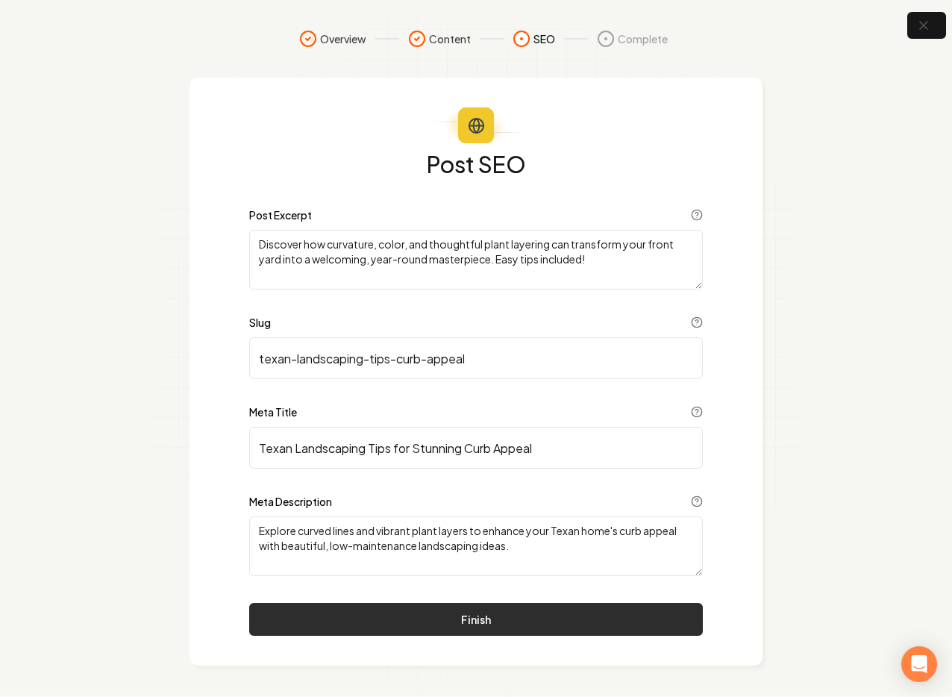
click at [516, 606] on button "Finish" at bounding box center [475, 619] width 453 height 33
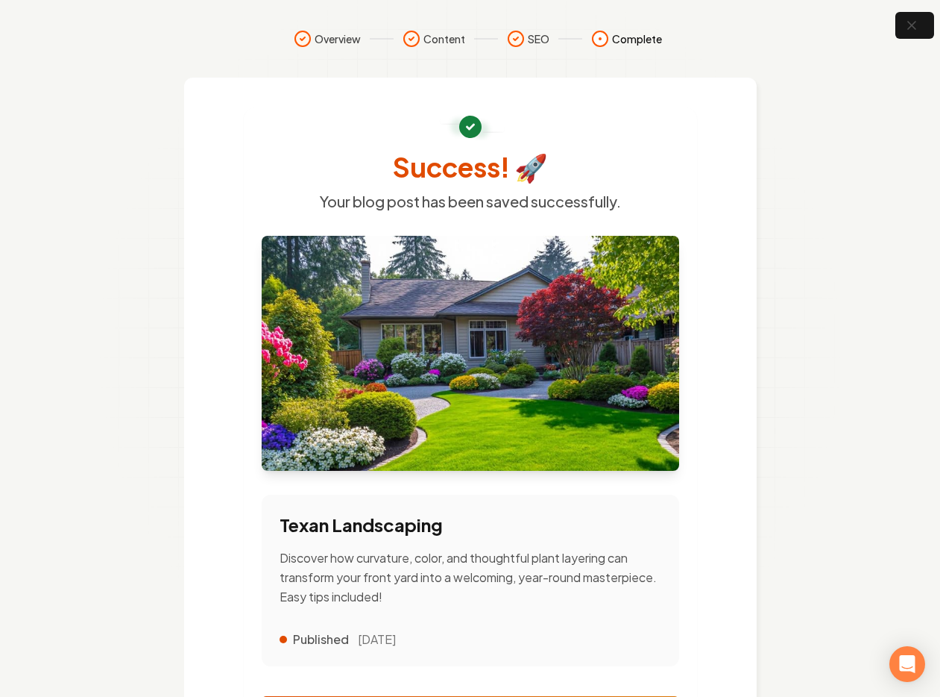
scroll to position [151, 0]
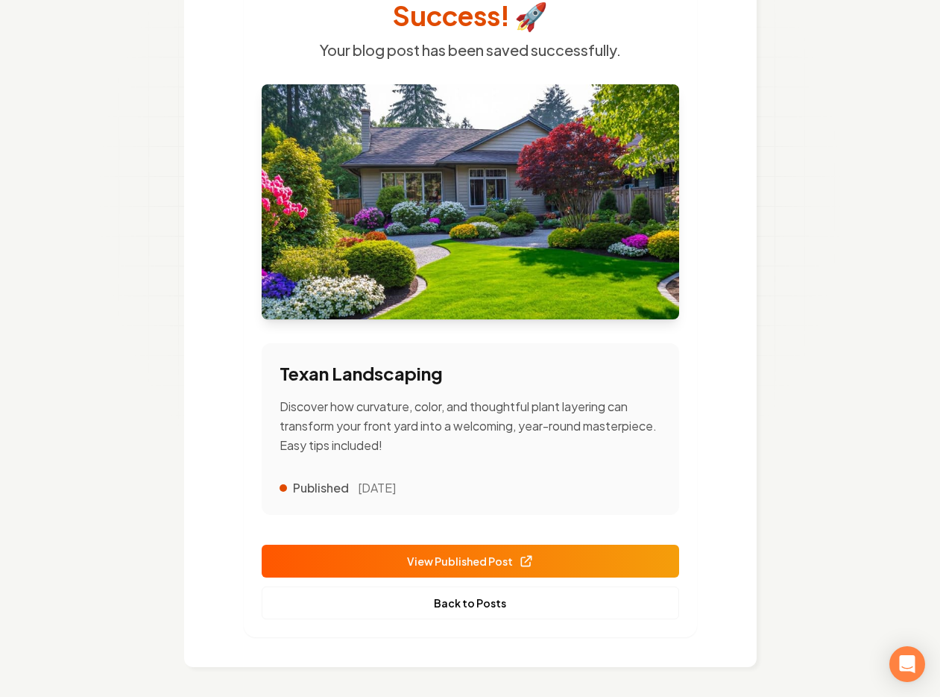
click at [432, 565] on span "View Published Post" at bounding box center [470, 561] width 127 height 16
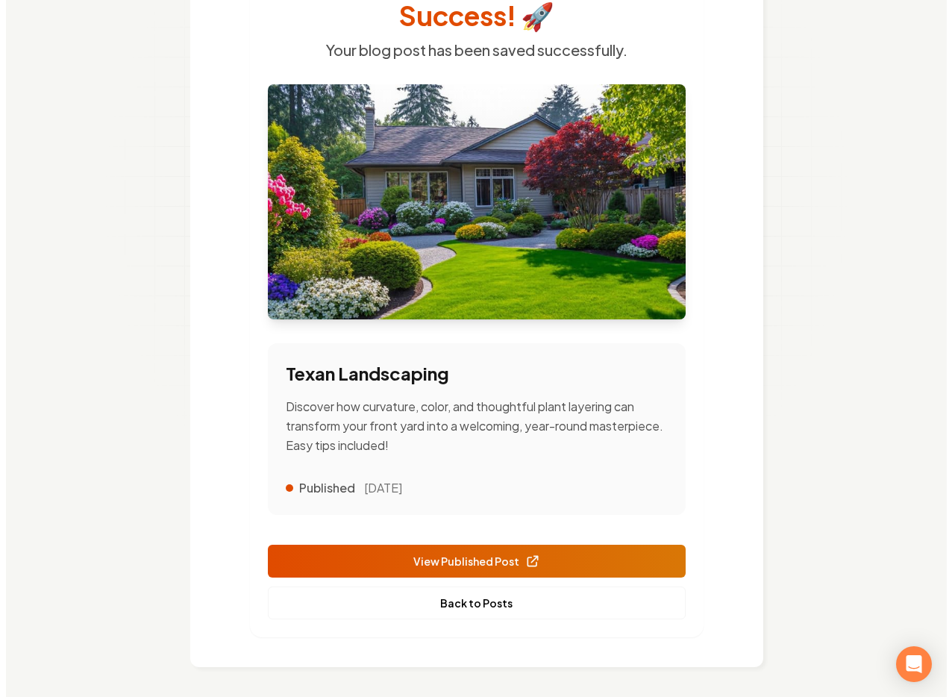
scroll to position [0, 0]
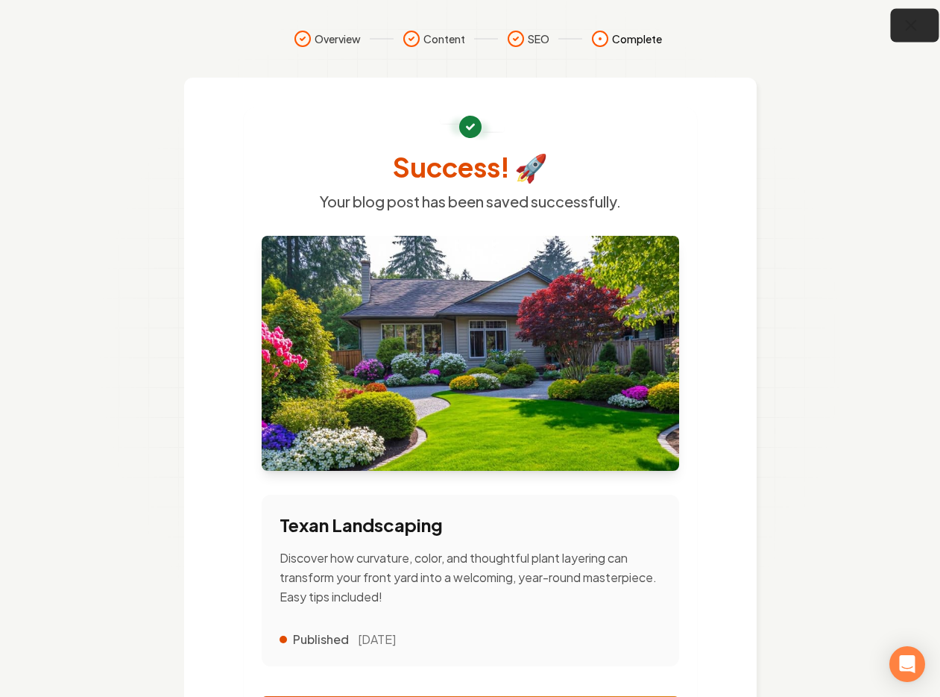
click at [912, 21] on icon "button" at bounding box center [911, 25] width 19 height 19
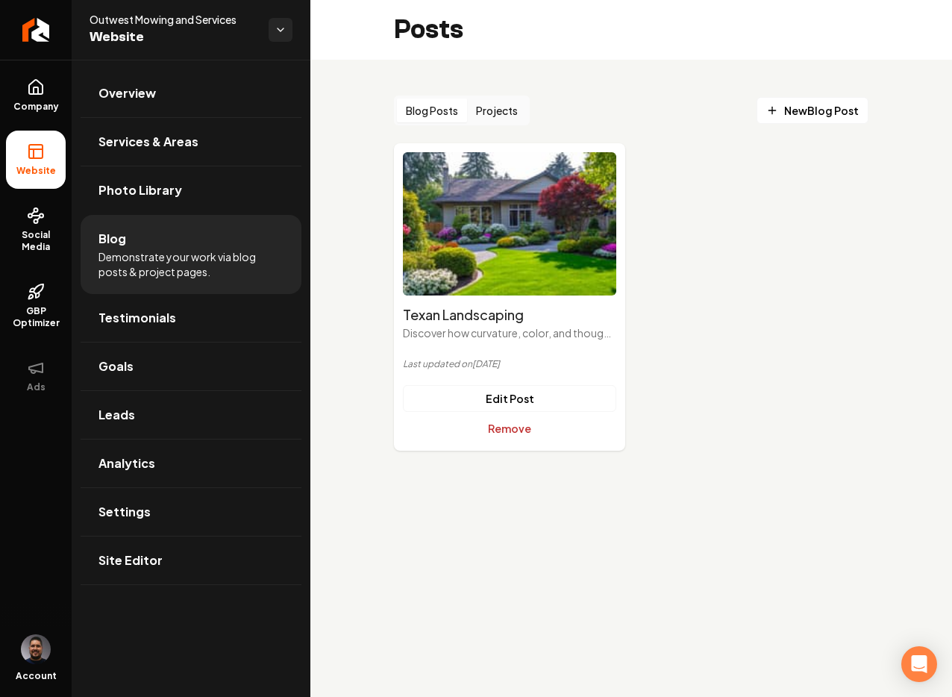
click at [515, 427] on button "Remove" at bounding box center [509, 428] width 213 height 27
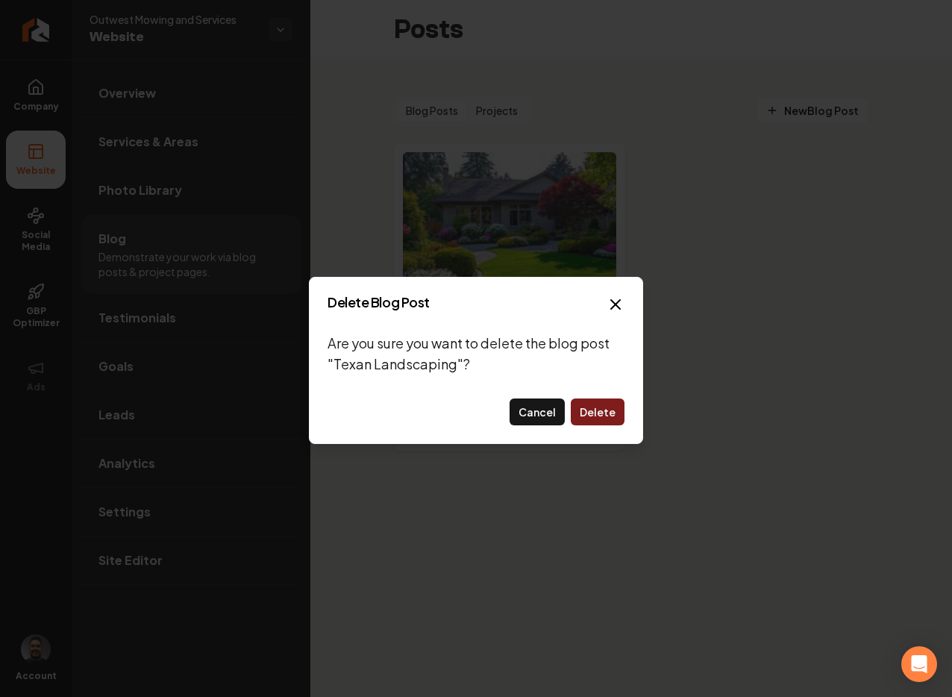
click at [597, 411] on button "Delete" at bounding box center [597, 411] width 54 height 27
